Goal: Task Accomplishment & Management: Manage account settings

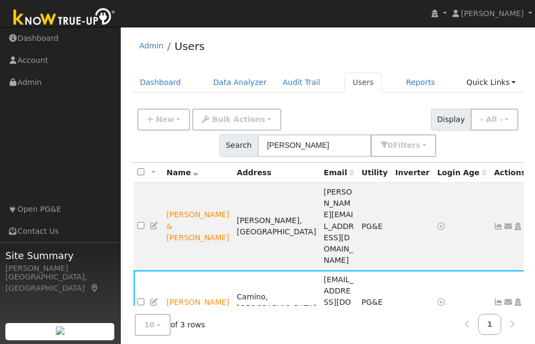
click at [86, 286] on div "Site Summary [PERSON_NAME], [GEOGRAPHIC_DATA]" at bounding box center [60, 295] width 121 height 107
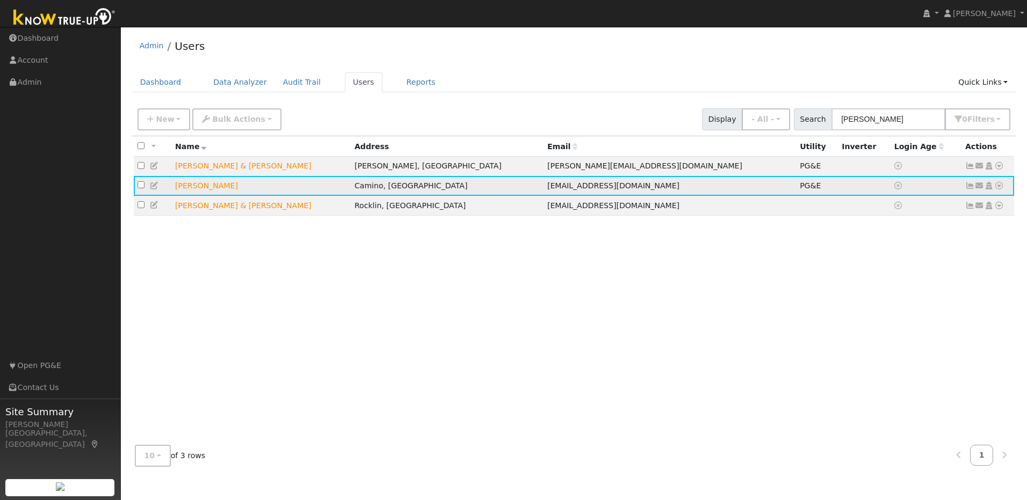
click at [201, 194] on td "[PERSON_NAME]" at bounding box center [260, 186] width 179 height 20
click at [203, 189] on td "[PERSON_NAME]" at bounding box center [260, 186] width 179 height 20
click at [153, 184] on icon at bounding box center [155, 186] width 10 height 8
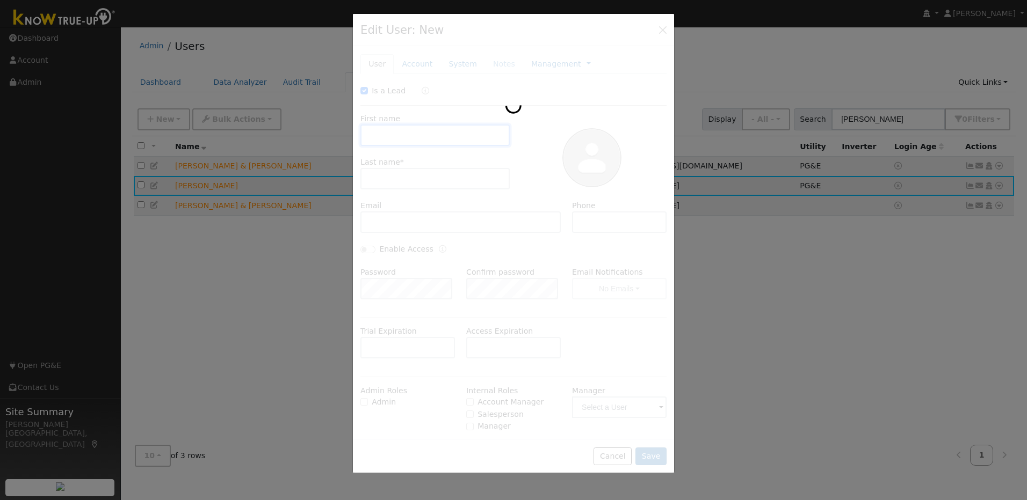
checkbox input "true"
type input "[PERSON_NAME]"
type input "[EMAIL_ADDRESS][DOMAIN_NAME]"
type input "[PHONE_NUMBER]"
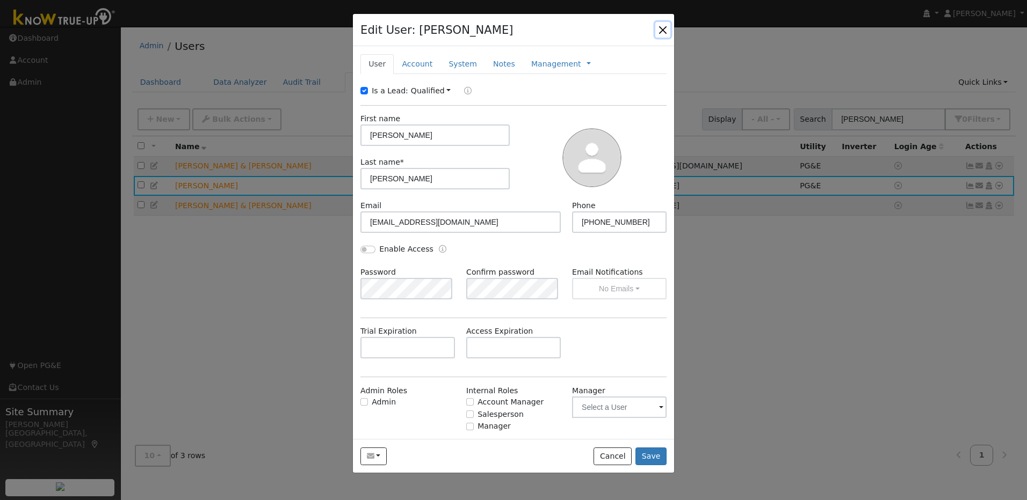
click at [662, 28] on button "button" at bounding box center [662, 29] width 15 height 15
